Goal: Navigation & Orientation: Find specific page/section

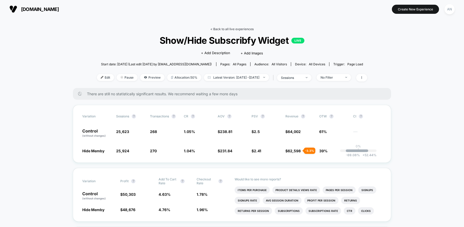
click at [234, 28] on link "< Back to all live experiences" at bounding box center [231, 29] width 43 height 4
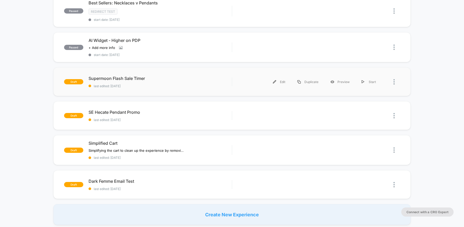
scroll to position [232, 0]
